Goal: Information Seeking & Learning: Learn about a topic

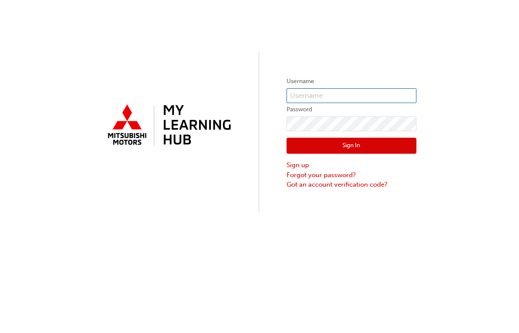
type input "[EMAIL_ADDRESS][DOMAIN_NAME]"
click at [348, 146] on button "Sign In" at bounding box center [351, 146] width 130 height 16
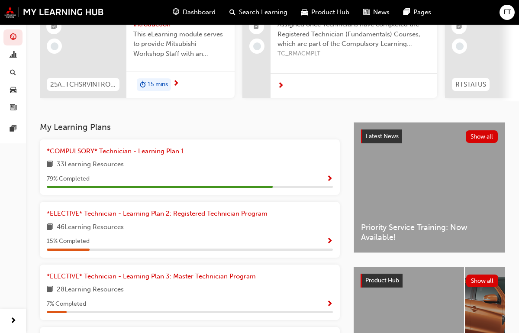
scroll to position [100, 0]
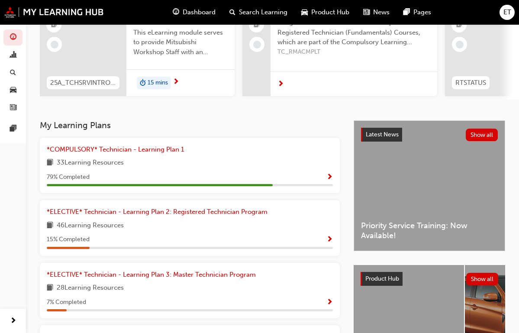
click at [327, 181] on span "Show Progress" at bounding box center [329, 177] width 6 height 8
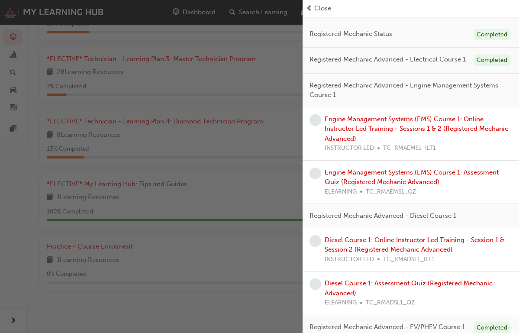
scroll to position [325, 0]
click at [401, 126] on link "Engine Management Systems (EMS) Course 1: Online Instructor Led Training - Sess…" at bounding box center [415, 128] width 183 height 27
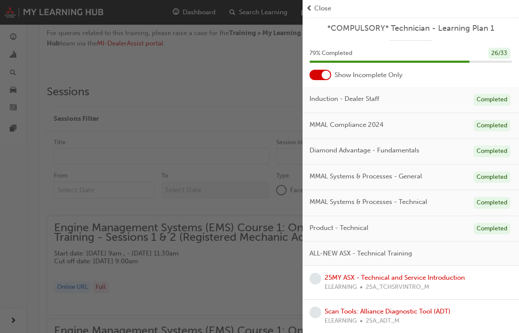
click at [310, 8] on span "prev-icon" at bounding box center [309, 8] width 6 height 10
click at [321, 7] on span "Close" at bounding box center [322, 8] width 17 height 10
click at [318, 7] on span "Close" at bounding box center [322, 8] width 17 height 10
click at [310, 10] on span "prev-icon" at bounding box center [309, 8] width 6 height 10
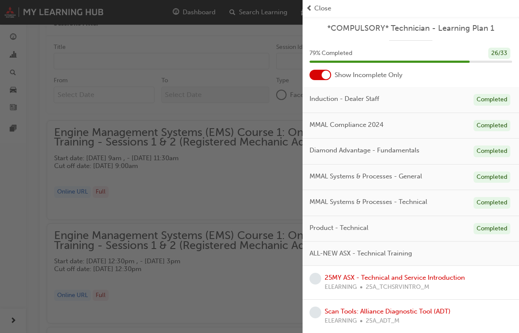
scroll to position [737, 0]
click at [365, 273] on link "25MY ASX - Technical and Service Introduction" at bounding box center [394, 277] width 140 height 8
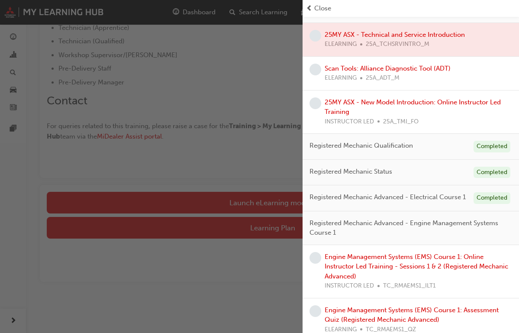
scroll to position [246, 0]
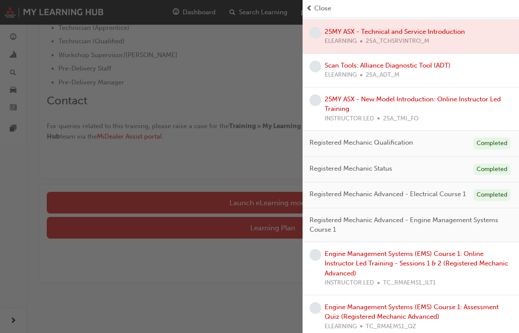
click at [227, 325] on div "button" at bounding box center [151, 166] width 302 height 333
click at [224, 301] on div "button" at bounding box center [151, 166] width 302 height 333
click at [184, 10] on div "button" at bounding box center [151, 166] width 302 height 333
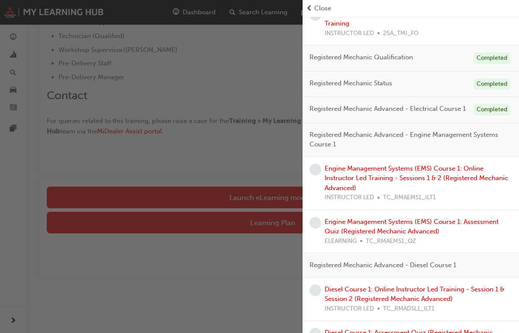
scroll to position [331, 0]
click at [346, 24] on div "25MY ASX - New Model Introduction: Online Instructor Led Training INSTRUCTOR LE…" at bounding box center [417, 23] width 187 height 29
click at [323, 9] on span "Close" at bounding box center [322, 8] width 17 height 10
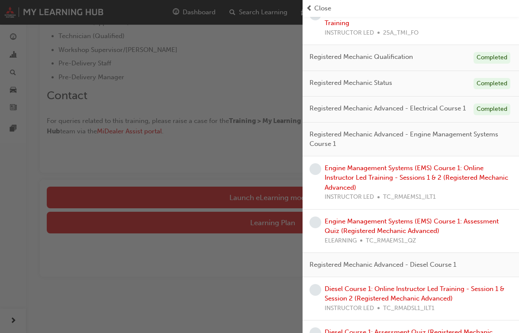
click at [187, 193] on div "button" at bounding box center [151, 166] width 302 height 333
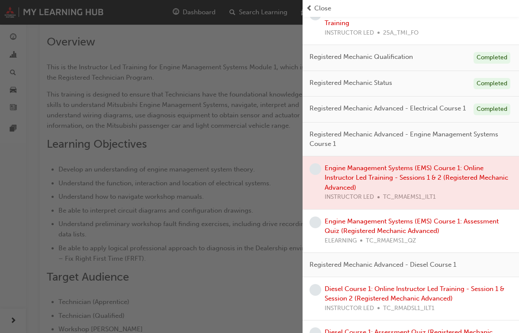
scroll to position [737, 0]
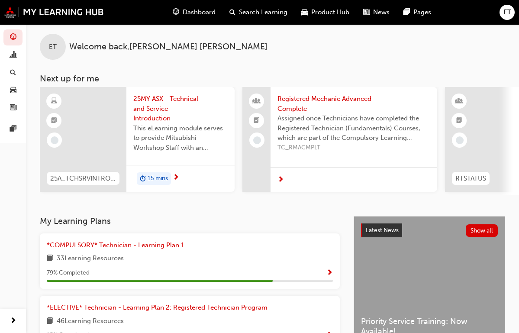
scroll to position [4, 0]
click at [194, 12] on span "Dashboard" at bounding box center [199, 12] width 33 height 10
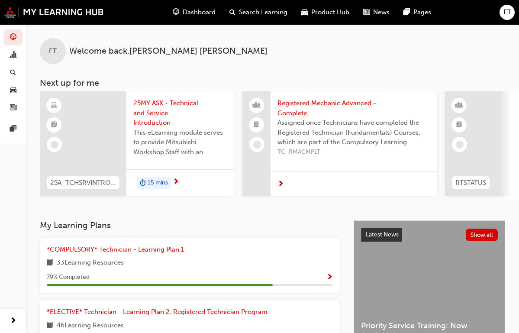
scroll to position [0, 0]
click at [155, 105] on span "25MY ASX - Technical and Service Introduction" at bounding box center [180, 112] width 94 height 29
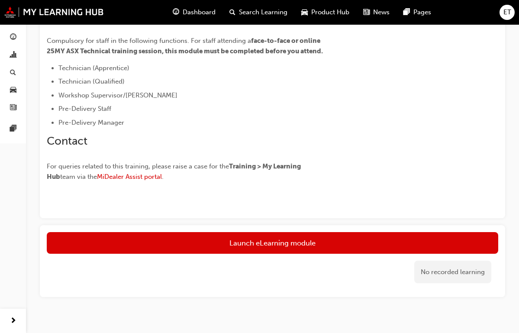
scroll to position [255, 0]
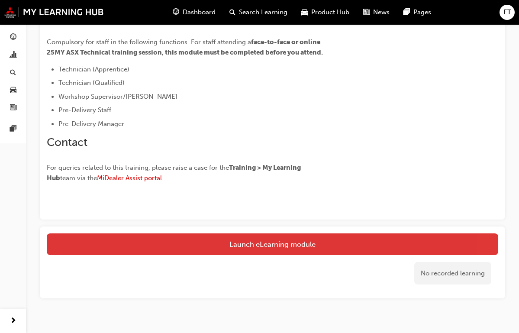
click at [237, 247] on link "Launch eLearning module" at bounding box center [272, 244] width 451 height 22
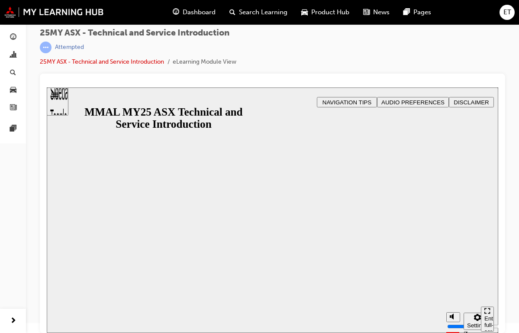
scroll to position [10, 0]
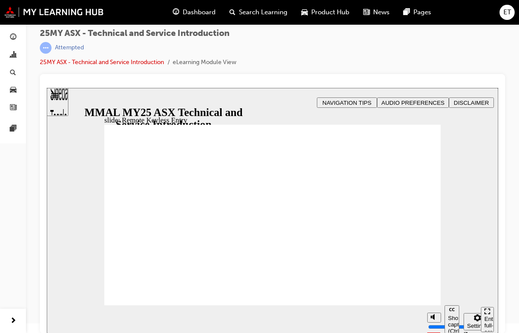
type input "21"
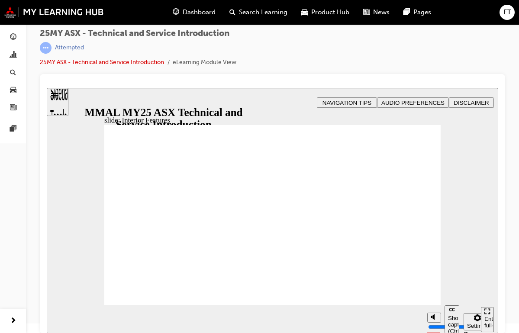
type input "17"
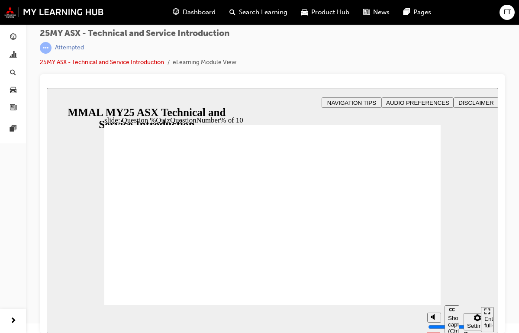
radio input "true"
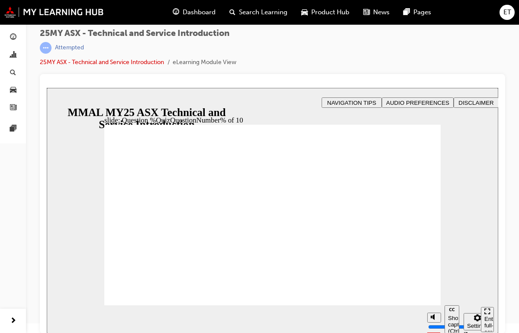
radio input "true"
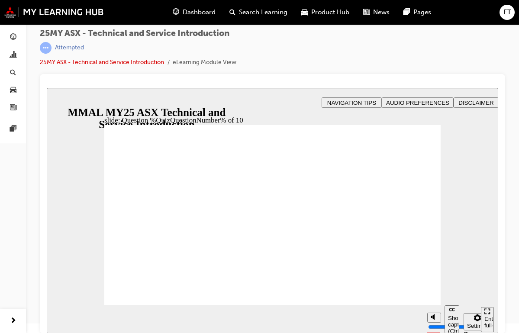
radio input "true"
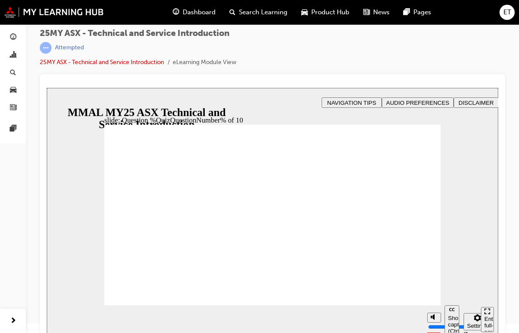
radio input "true"
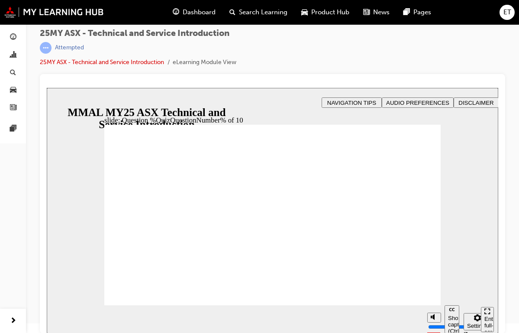
radio input "true"
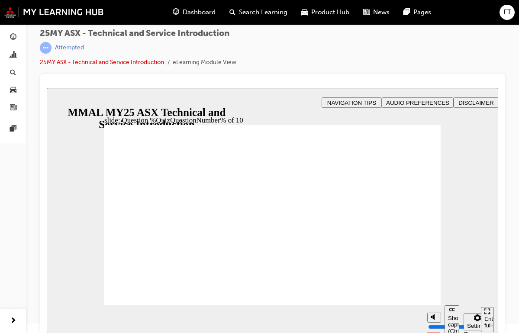
radio input "true"
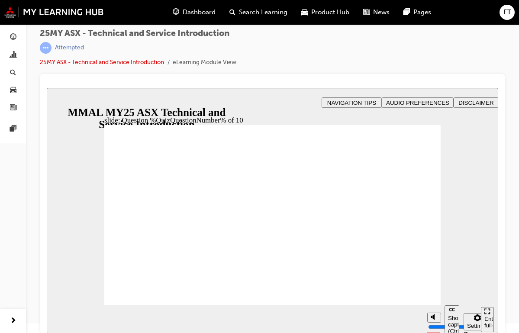
radio input "true"
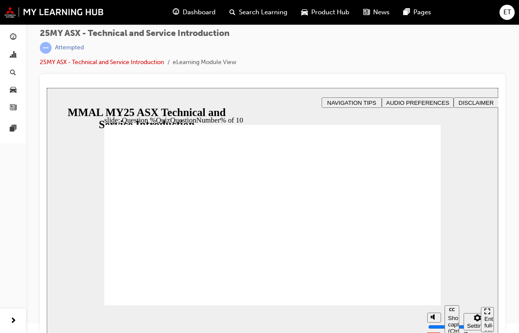
radio input "true"
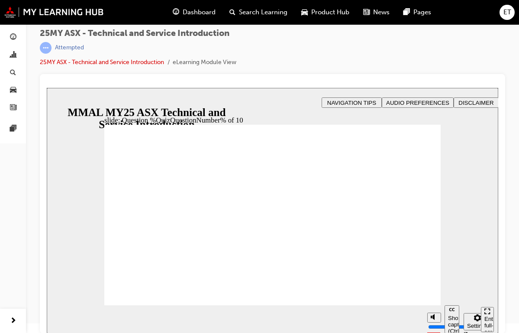
radio input "true"
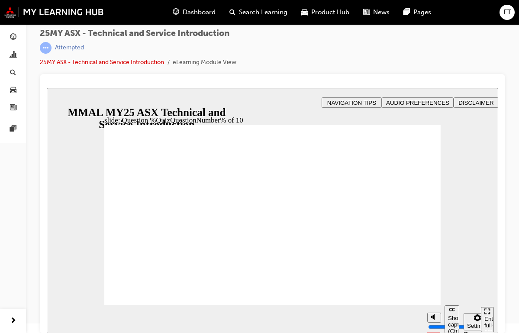
radio input "true"
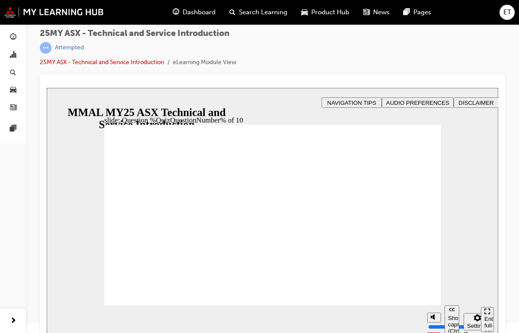
radio input "true"
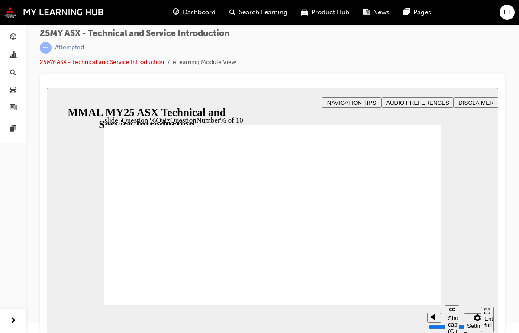
radio input "true"
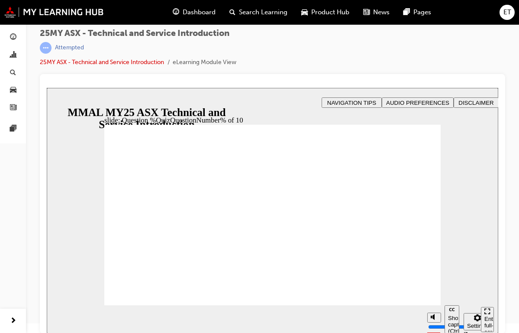
radio input "true"
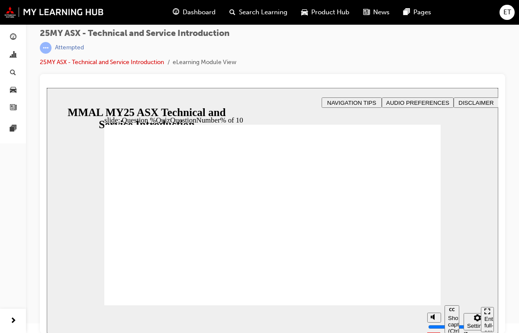
radio input "true"
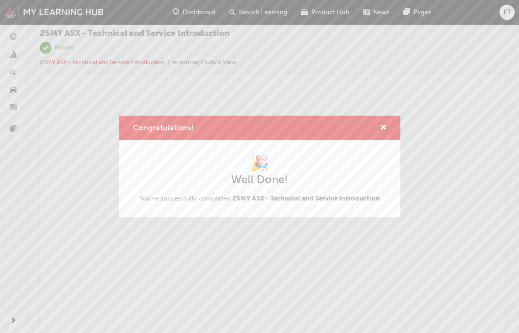
scroll to position [0, 0]
click at [382, 126] on span "cross-icon" at bounding box center [383, 128] width 6 height 8
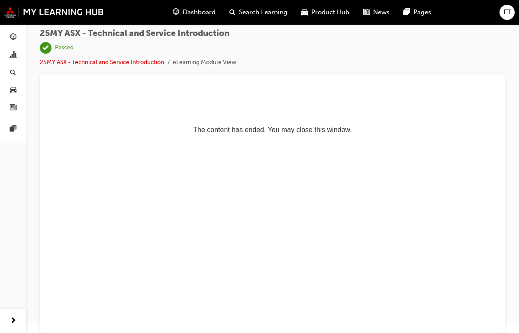
click at [196, 13] on span "Dashboard" at bounding box center [199, 12] width 33 height 10
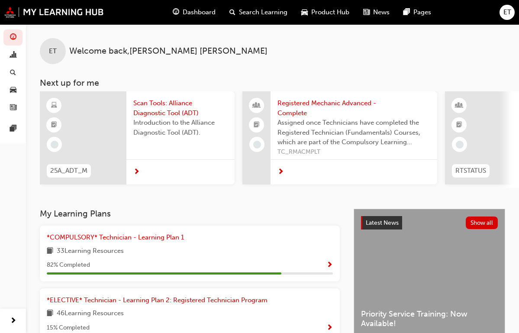
click at [303, 104] on span "Registered Mechanic Advanced - Complete" at bounding box center [353, 107] width 153 height 19
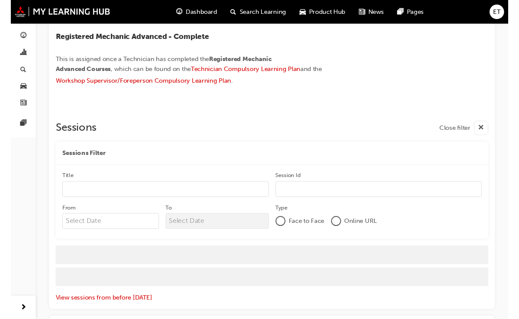
scroll to position [117, 0]
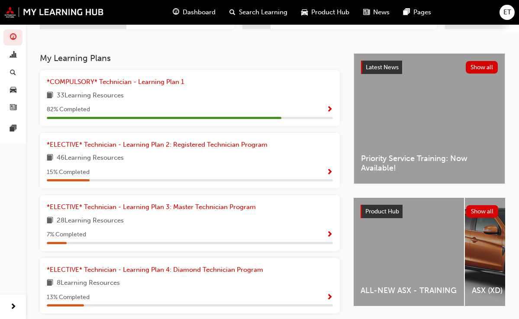
scroll to position [167, 0]
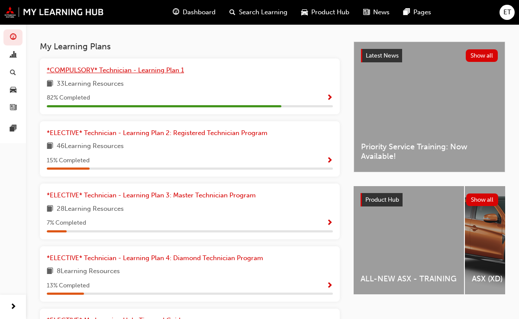
click at [143, 74] on span "*COMPULSORY* Technician - Learning Plan 1" at bounding box center [115, 70] width 137 height 8
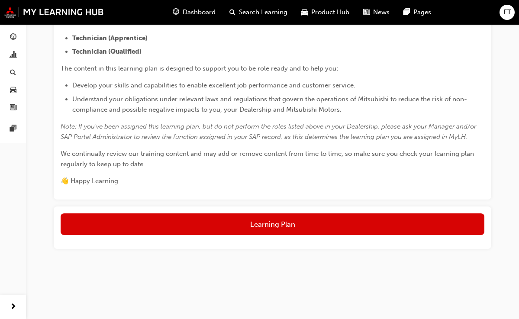
scroll to position [218, 0]
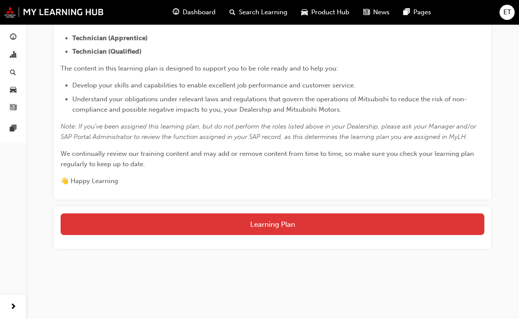
click at [310, 224] on button "Learning Plan" at bounding box center [272, 224] width 423 height 22
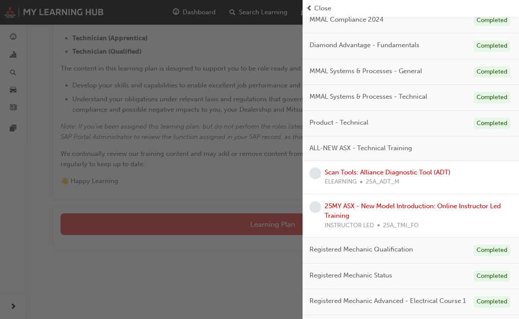
scroll to position [107, 0]
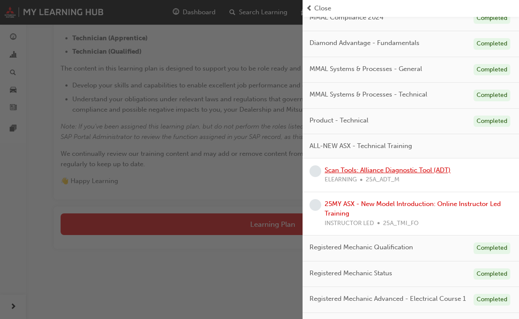
click at [348, 168] on link "Scan Tools: Alliance Diagnostic Tool (ADT)" at bounding box center [387, 170] width 126 height 8
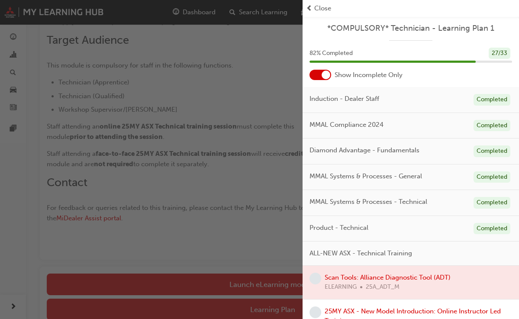
click at [317, 10] on span "Close" at bounding box center [322, 8] width 17 height 10
click at [311, 9] on span "prev-icon" at bounding box center [309, 8] width 6 height 10
click at [435, 276] on div at bounding box center [410, 282] width 216 height 33
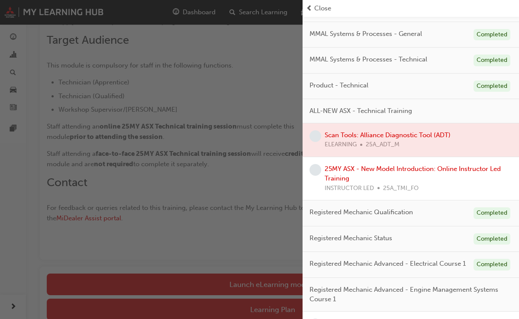
scroll to position [146, 0]
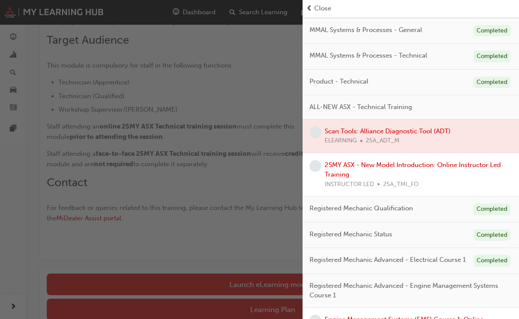
click at [317, 129] on span "learningRecordVerb_NONE-icon" at bounding box center [315, 132] width 12 height 12
click at [316, 128] on span "learningRecordVerb_NONE-icon" at bounding box center [315, 132] width 12 height 12
click at [235, 287] on div "button" at bounding box center [151, 159] width 302 height 319
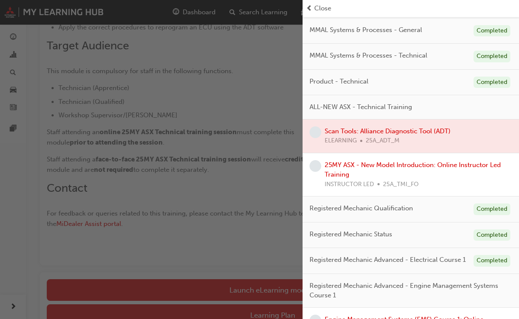
scroll to position [212, 0]
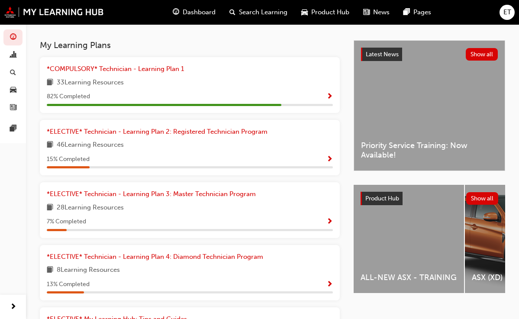
scroll to position [178, 0]
